Goal: Task Accomplishment & Management: Manage account settings

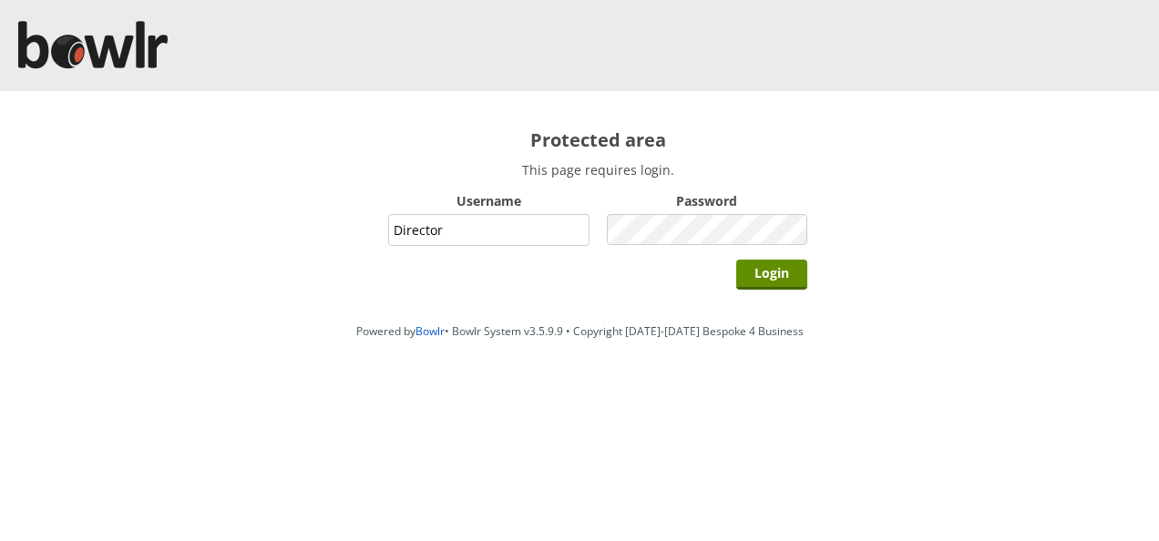
type input "Director"
click at [736, 260] on input "Login" at bounding box center [771, 275] width 71 height 30
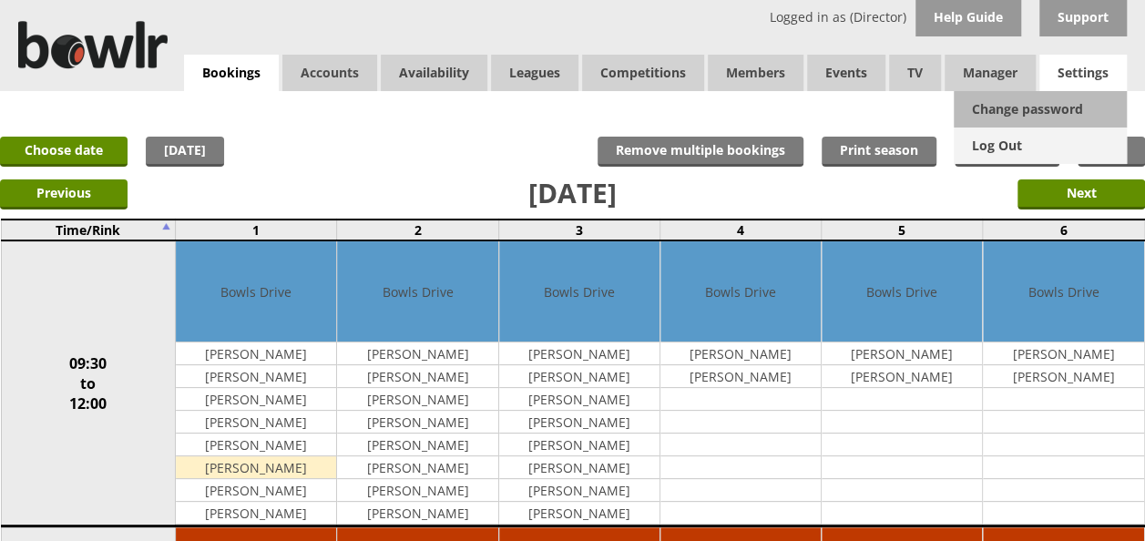
click at [1018, 141] on link "Log Out" at bounding box center [1040, 146] width 173 height 36
